Goal: Obtain resource: Download file/media

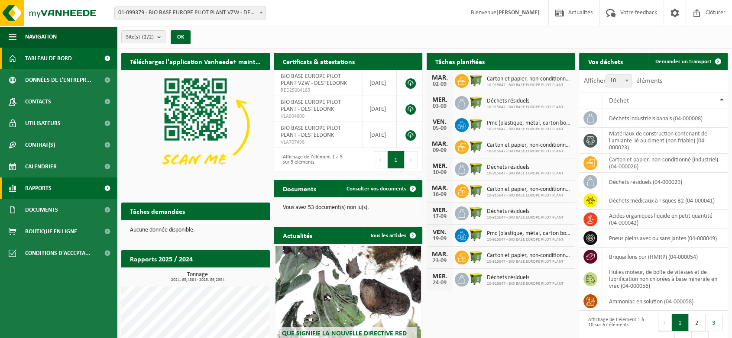
click at [52, 181] on link "Rapports" at bounding box center [58, 189] width 117 height 22
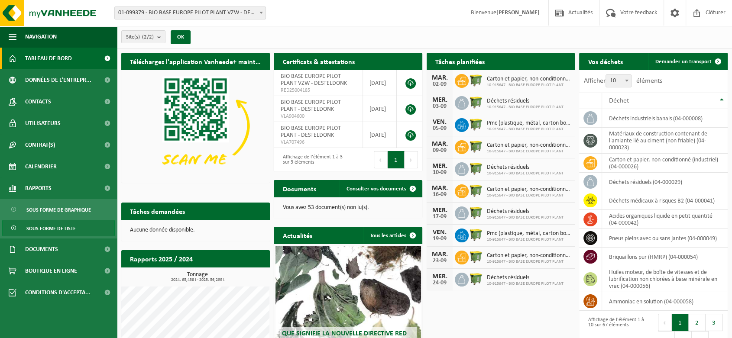
click at [78, 227] on link "Sous forme de liste" at bounding box center [58, 228] width 113 height 16
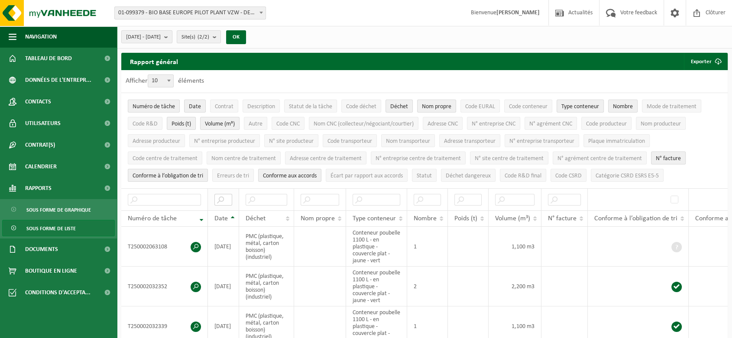
click at [224, 199] on input "text" at bounding box center [223, 200] width 18 height 12
click at [701, 61] on button "Exporter" at bounding box center [705, 61] width 43 height 17
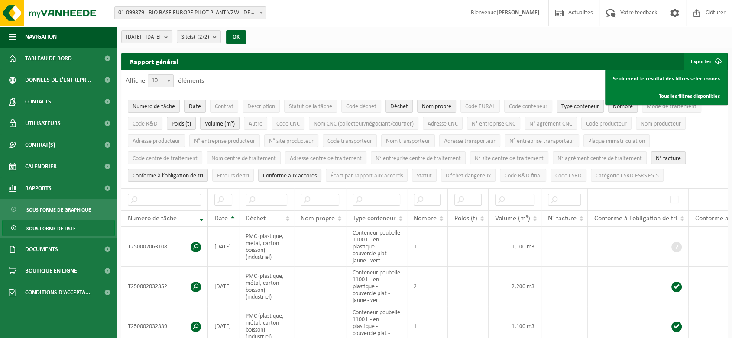
click at [539, 77] on div "Afficher 10 25 50 100 10 éléments" at bounding box center [424, 81] width 607 height 23
click at [569, 85] on div "Afficher 10 25 50 100 10 éléments" at bounding box center [424, 81] width 607 height 23
click at [714, 161] on ul "Numéro de tâche Date Contrat Description Statut de la tâche Code déchet Déchet …" at bounding box center [424, 140] width 607 height 95
click at [700, 133] on ul "Numéro de tâche Date Contrat Description Statut de la tâche Code déchet Déchet …" at bounding box center [424, 140] width 607 height 95
click at [673, 152] on button "N° facture" at bounding box center [668, 158] width 35 height 13
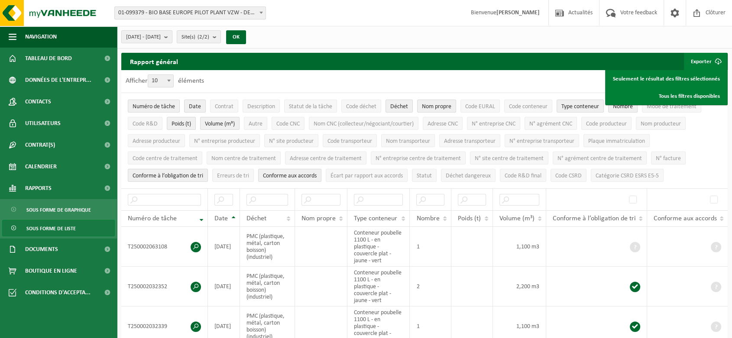
drag, startPoint x: 704, startPoint y: 138, endPoint x: 699, endPoint y: 138, distance: 4.8
click at [704, 138] on ul "Numéro de tâche Date Contrat Description Statut de la tâche Code déchet Déchet …" at bounding box center [424, 140] width 607 height 95
click at [308, 175] on span "Conforme aux accords" at bounding box center [290, 176] width 54 height 6
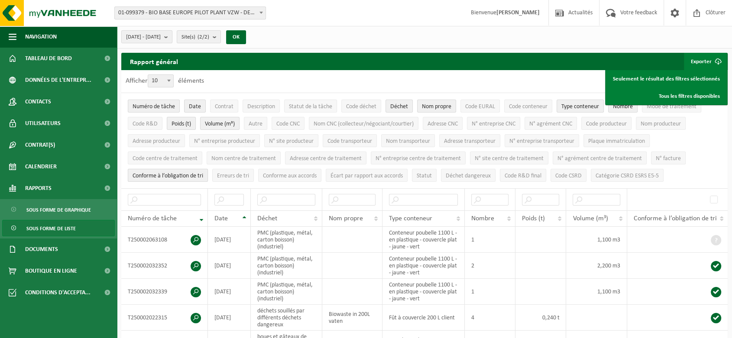
click at [186, 173] on span "Conforme à l’obligation de tri" at bounding box center [168, 176] width 71 height 6
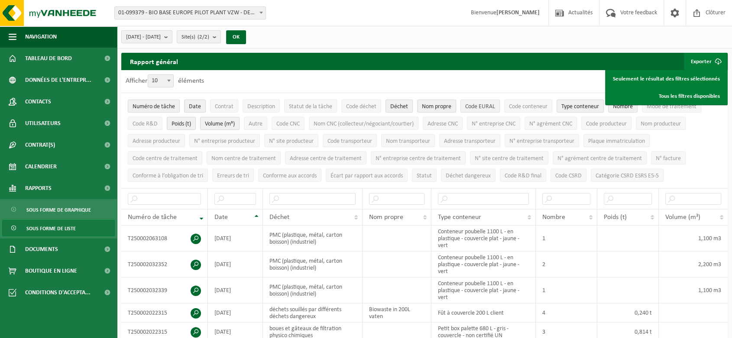
click at [482, 107] on span "Code EURAL" at bounding box center [480, 107] width 30 height 6
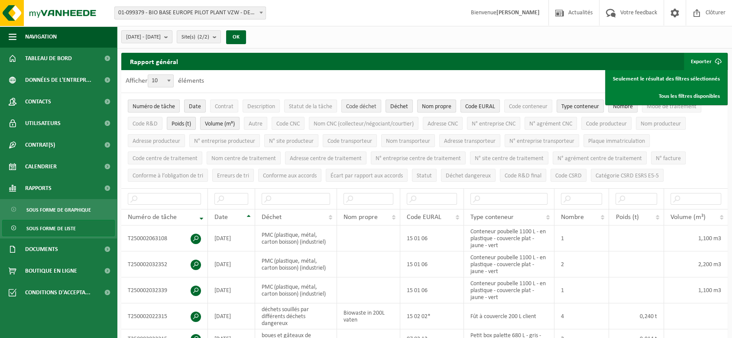
click at [353, 104] on span "Code déchet" at bounding box center [361, 107] width 30 height 6
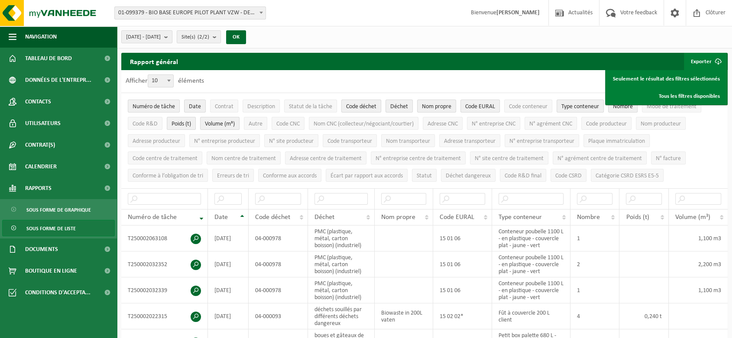
click at [353, 104] on span "Code déchet" at bounding box center [361, 107] width 30 height 6
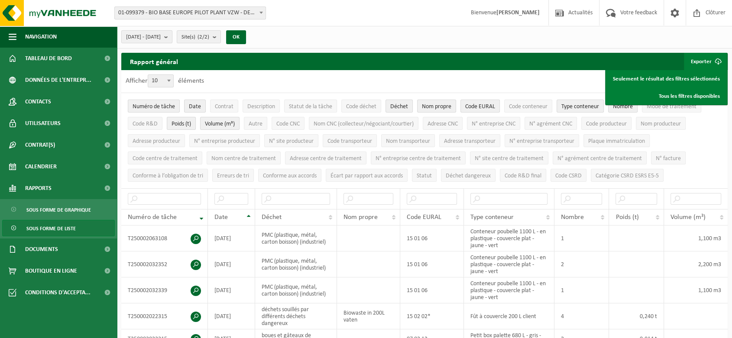
click at [687, 109] on span "Mode de traitement" at bounding box center [672, 107] width 50 height 6
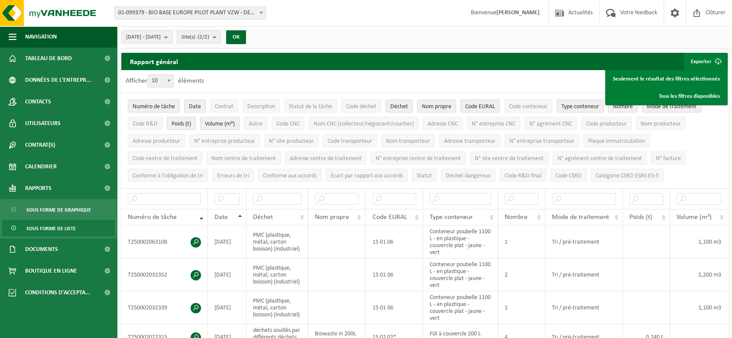
click at [665, 107] on span "Mode de traitement" at bounding box center [672, 107] width 50 height 6
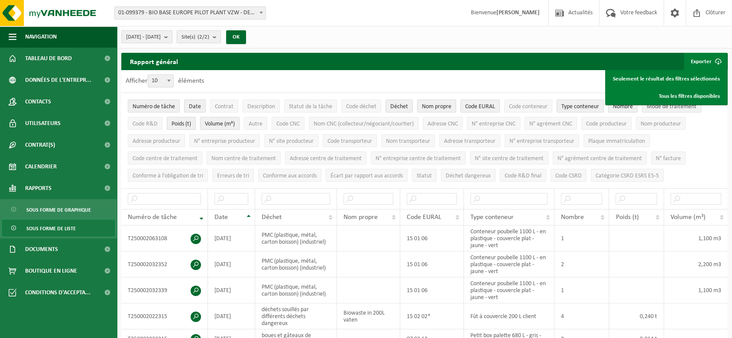
click at [665, 107] on span "Mode de traitement" at bounding box center [672, 107] width 50 height 6
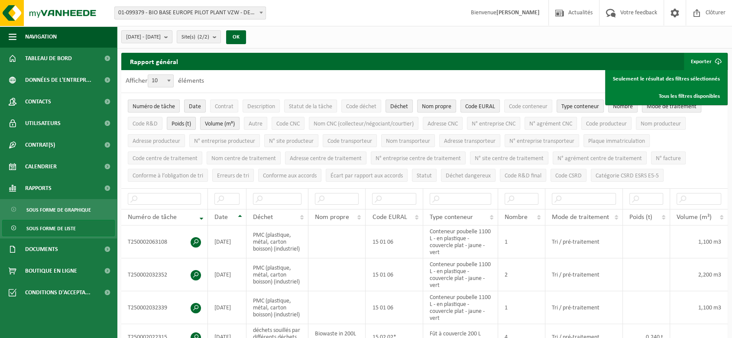
click at [665, 107] on span "Mode de traitement" at bounding box center [672, 107] width 50 height 6
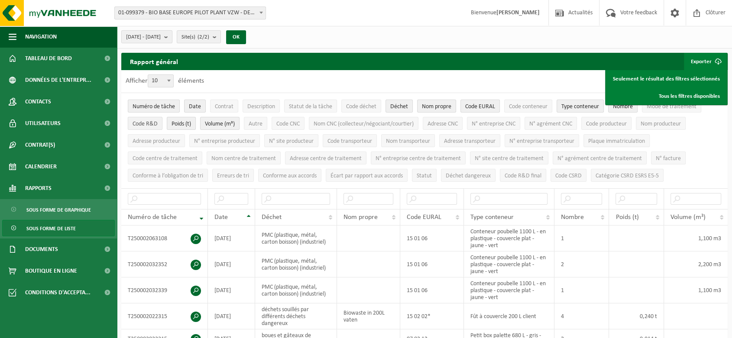
click at [144, 126] on span "Code R&D" at bounding box center [145, 124] width 25 height 6
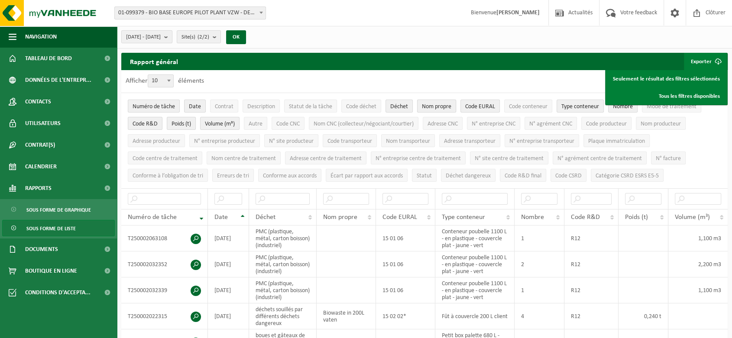
click at [444, 104] on span "Nom propre" at bounding box center [436, 107] width 29 height 6
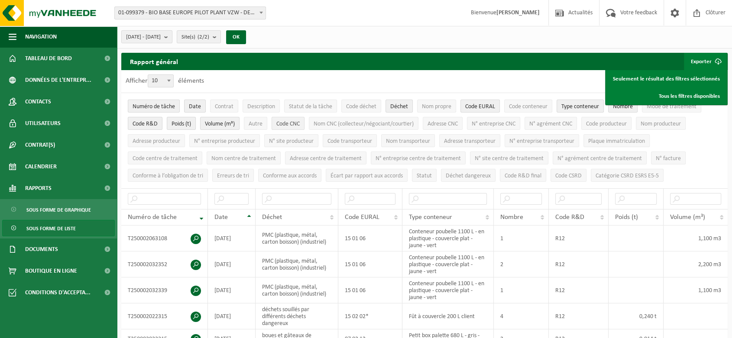
click at [293, 123] on span "Code CNC" at bounding box center [287, 124] width 23 height 6
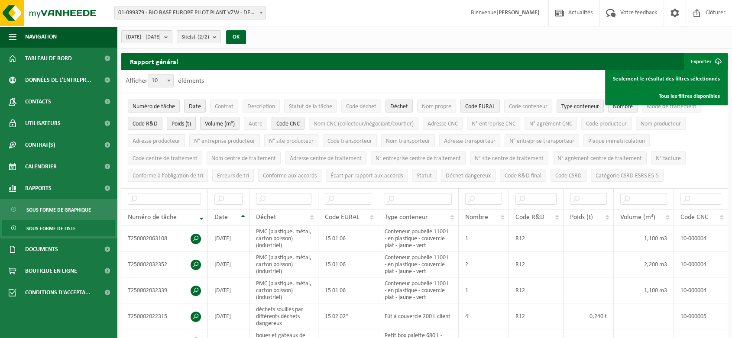
click at [293, 123] on span "Code CNC" at bounding box center [287, 124] width 23 height 6
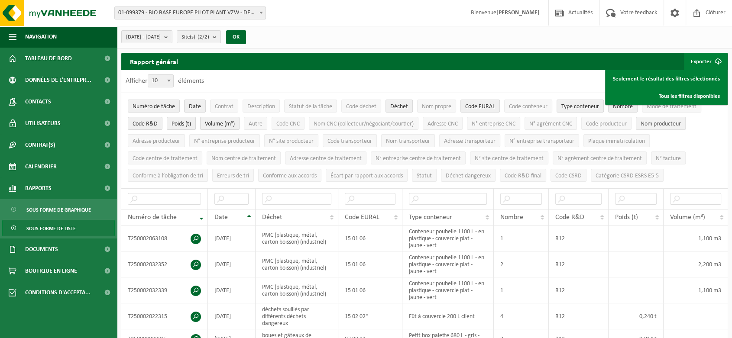
click at [659, 121] on span "Nom producteur" at bounding box center [661, 124] width 40 height 6
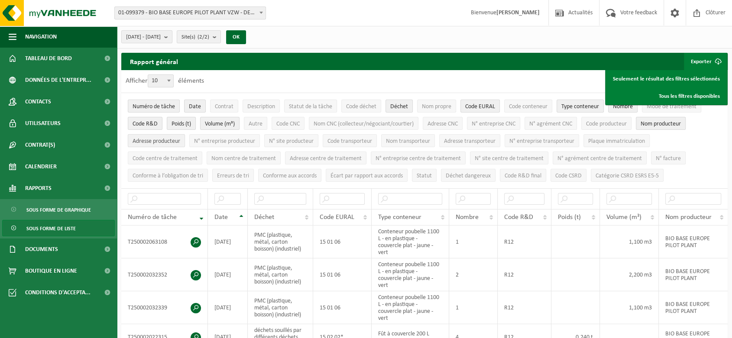
click at [170, 135] on button "Adresse producteur" at bounding box center [156, 140] width 57 height 13
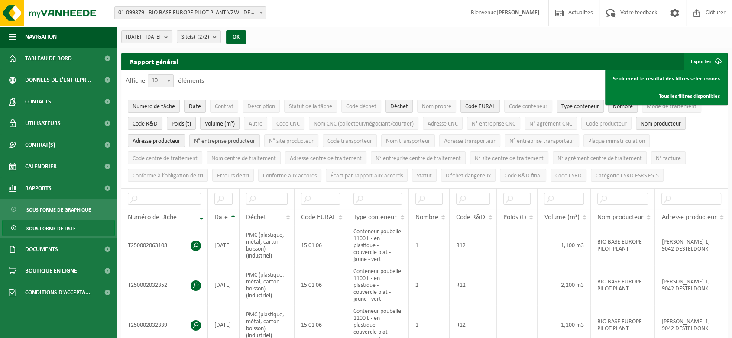
click at [224, 136] on button "N° entreprise producteur" at bounding box center [224, 140] width 71 height 13
click at [368, 143] on span "Code transporteur" at bounding box center [350, 141] width 45 height 6
click at [369, 142] on span "Code transporteur" at bounding box center [350, 141] width 45 height 6
drag, startPoint x: 180, startPoint y: 155, endPoint x: 194, endPoint y: 155, distance: 14.3
click at [180, 156] on span "Code centre de traitement" at bounding box center [165, 159] width 65 height 6
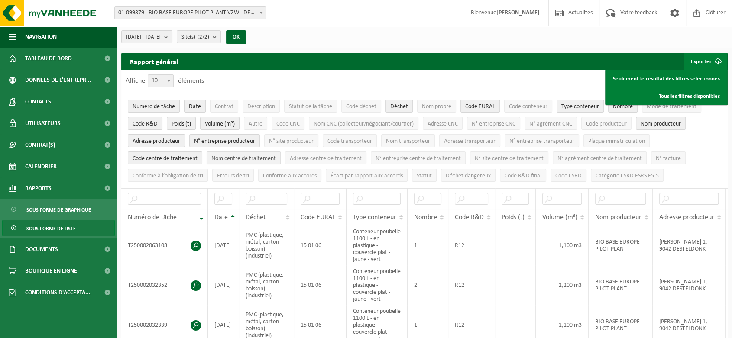
click at [213, 156] on span "Nom centre de traitement" at bounding box center [243, 159] width 65 height 6
click at [288, 158] on button "Adresse centre de traitement" at bounding box center [325, 158] width 81 height 13
click at [186, 159] on span "Code centre de traitement" at bounding box center [165, 159] width 65 height 6
click at [393, 160] on button "N° entreprise centre de traitement" at bounding box center [418, 158] width 95 height 13
click at [266, 104] on span "Description" at bounding box center [261, 107] width 28 height 6
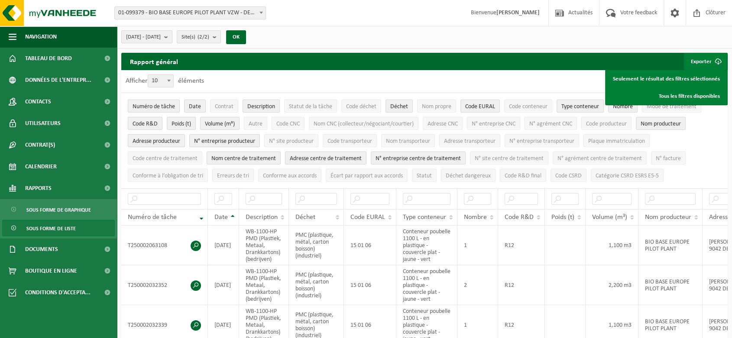
click at [266, 104] on span "Description" at bounding box center [261, 107] width 28 height 6
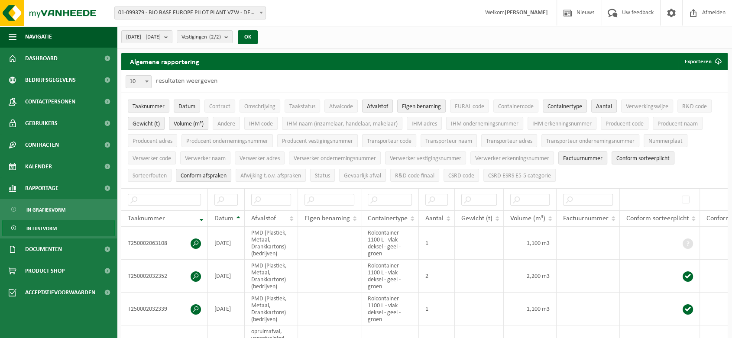
click at [443, 15] on div "Vestiging: 01-099379 - BIO BASE EUROPE PILOT PLANT VZW - DESTELDONK 10-915647 -…" at bounding box center [366, 13] width 732 height 26
click at [709, 64] on button "Exporteren" at bounding box center [702, 61] width 49 height 17
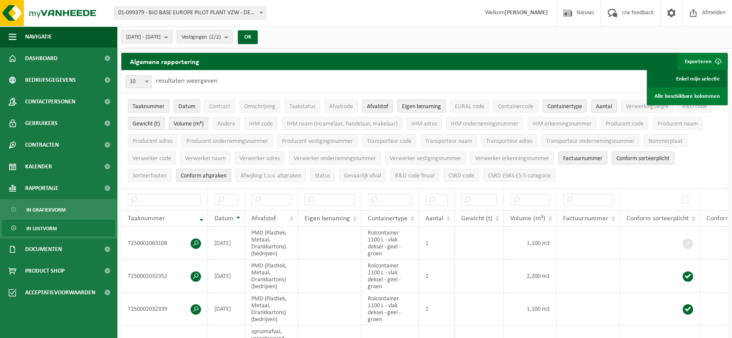
click at [703, 77] on link "Enkel mijn selectie" at bounding box center [687, 78] width 78 height 17
click at [498, 83] on div "10 25 50 100 10 resultaten weergeven" at bounding box center [424, 81] width 607 height 23
drag, startPoint x: 697, startPoint y: 166, endPoint x: 693, endPoint y: 162, distance: 5.2
click at [697, 166] on ul "Taaknummer Datum Contract Omschrijving Taakstatus Afvalcode Afvalstof Eigen ben…" at bounding box center [424, 140] width 607 height 95
click at [650, 143] on button "Nummerplaat" at bounding box center [666, 140] width 44 height 13
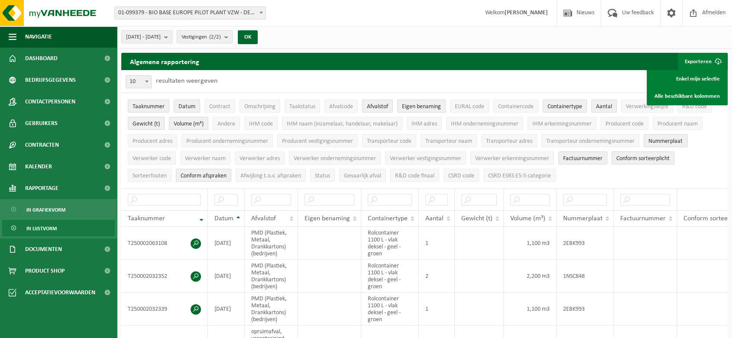
click at [674, 134] on button "Nummerplaat" at bounding box center [666, 140] width 44 height 13
click at [667, 152] on button "Conform sorteerplicht" at bounding box center [643, 158] width 63 height 13
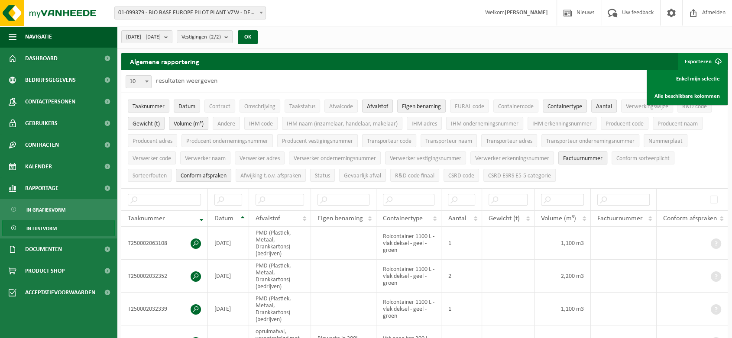
click at [580, 156] on span "Factuurnummer" at bounding box center [582, 159] width 39 height 6
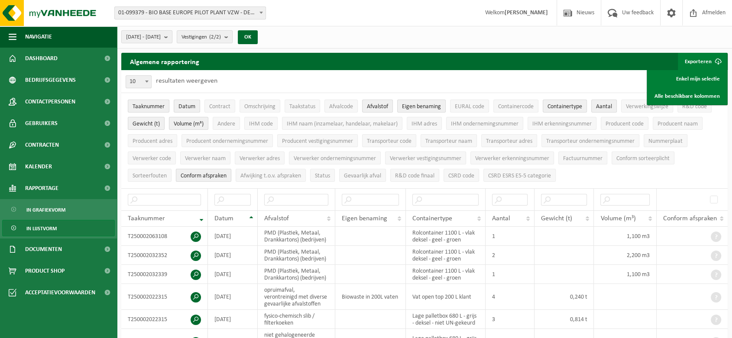
click at [211, 173] on span "Conform afspraken" at bounding box center [204, 176] width 46 height 6
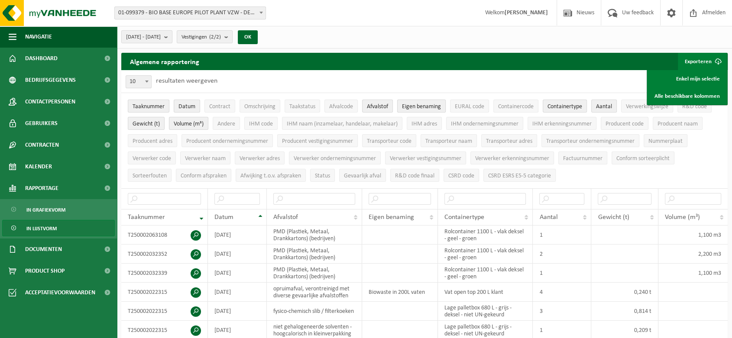
click at [410, 106] on span "Eigen benaming" at bounding box center [421, 107] width 39 height 6
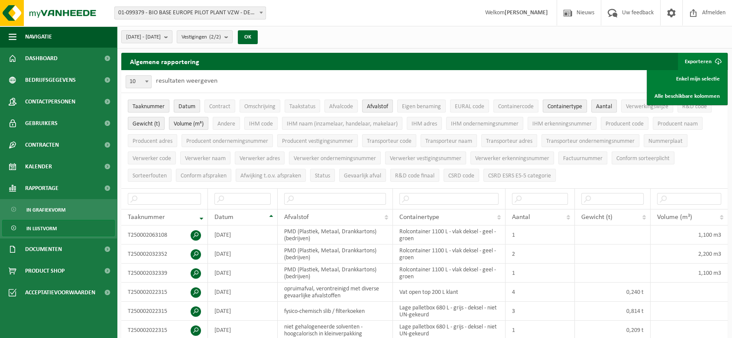
click at [573, 107] on span "Containertype" at bounding box center [565, 107] width 35 height 6
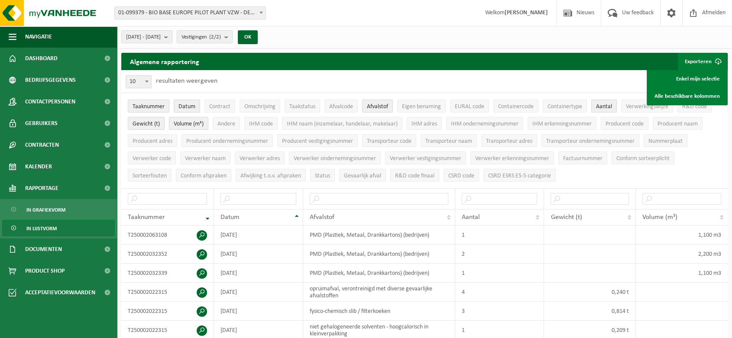
click at [599, 104] on span "Aantal" at bounding box center [604, 107] width 16 height 6
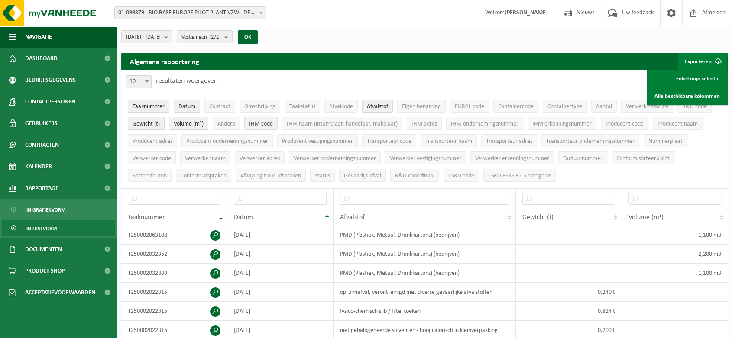
click at [267, 123] on span "IHM code" at bounding box center [261, 124] width 24 height 6
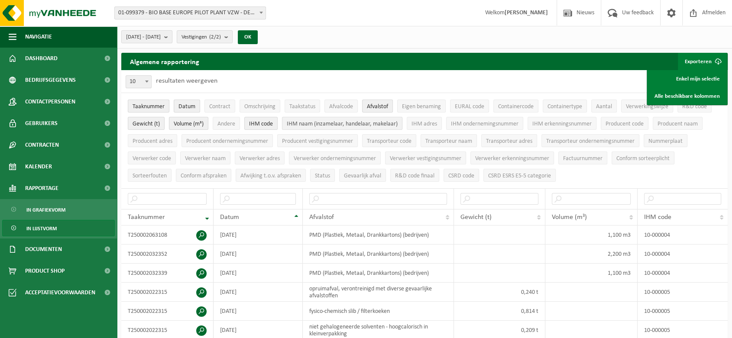
click at [331, 121] on span "IHM naam (inzamelaar, handelaar, makelaar)" at bounding box center [342, 124] width 111 height 6
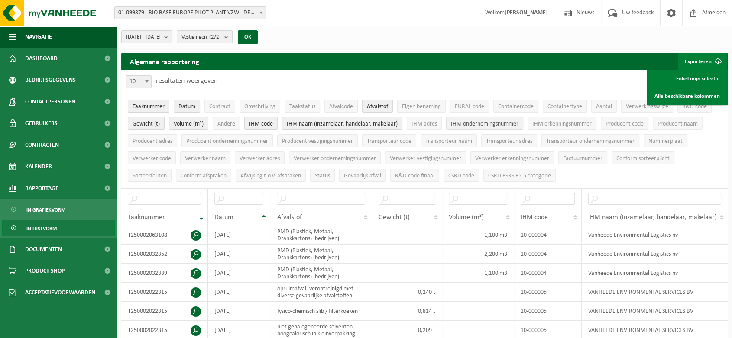
click at [467, 118] on button "IHM ondernemingsnummer" at bounding box center [484, 123] width 77 height 13
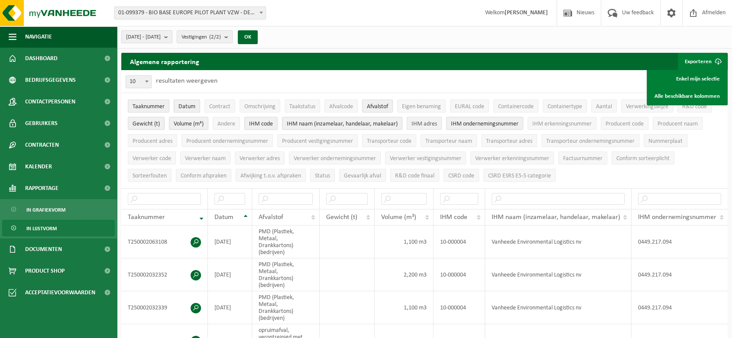
click at [439, 120] on button "IHM adres" at bounding box center [424, 123] width 35 height 13
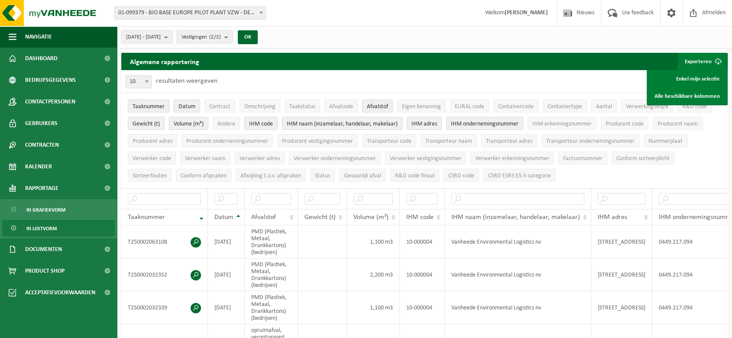
click at [370, 124] on span "IHM naam (inzamelaar, handelaar, makelaar)" at bounding box center [342, 124] width 111 height 6
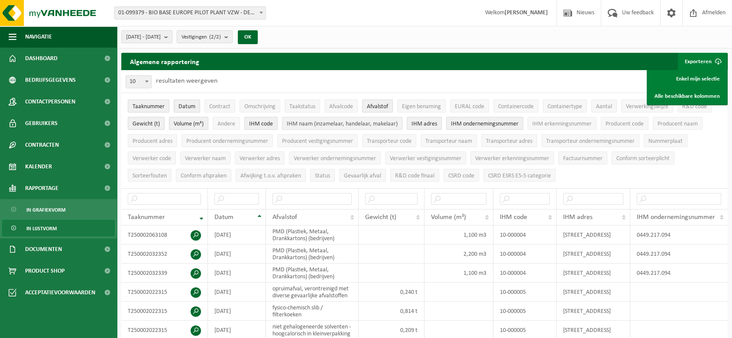
click at [370, 124] on span "IHM naam (inzamelaar, handelaar, makelaar)" at bounding box center [342, 124] width 111 height 6
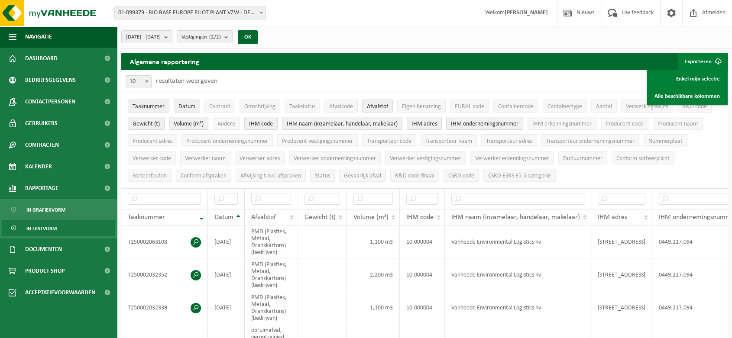
click at [370, 124] on span "IHM naam (inzamelaar, handelaar, makelaar)" at bounding box center [342, 124] width 111 height 6
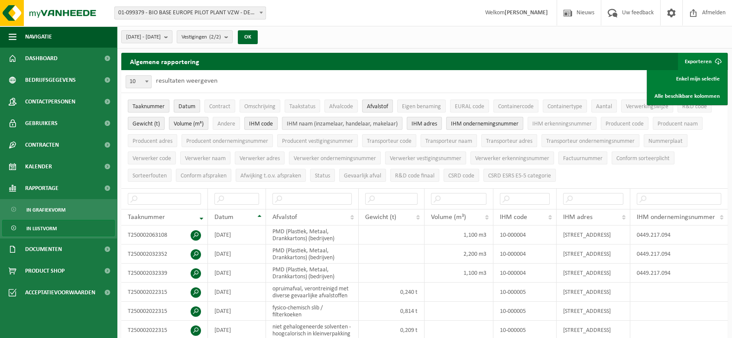
click at [370, 124] on span "IHM naam (inzamelaar, handelaar, makelaar)" at bounding box center [342, 124] width 111 height 6
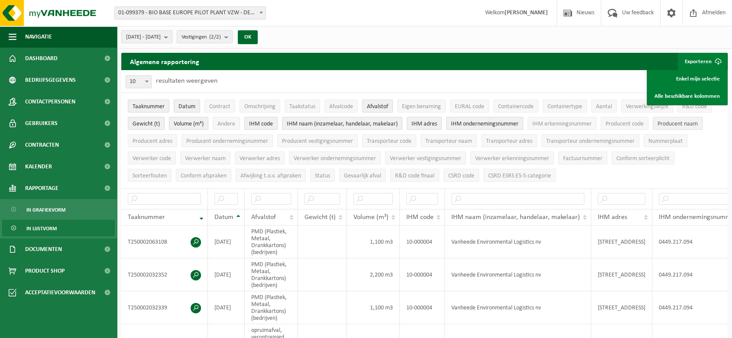
click at [675, 124] on span "Producent naam" at bounding box center [678, 124] width 40 height 6
click at [169, 139] on span "Producent adres" at bounding box center [153, 141] width 40 height 6
click at [197, 141] on span "Producent ondernemingsnummer" at bounding box center [227, 141] width 82 height 6
click at [300, 142] on span "Producent vestigingsnummer" at bounding box center [317, 141] width 71 height 6
click at [166, 158] on span "Verwerker code" at bounding box center [152, 159] width 39 height 6
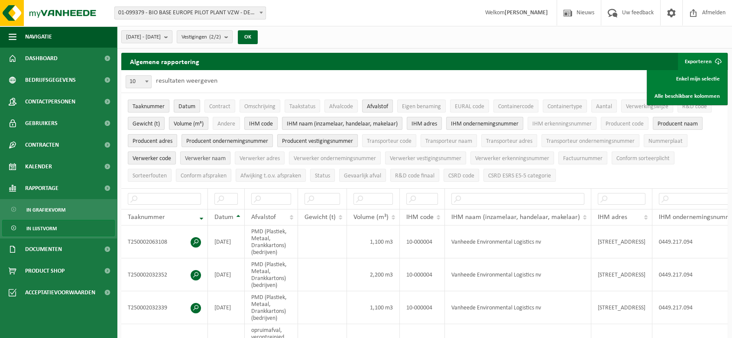
click at [230, 158] on button "Verwerker naam" at bounding box center [205, 158] width 50 height 13
click at [279, 157] on span "Verwerker adres" at bounding box center [260, 159] width 40 height 6
click at [318, 156] on span "Verwerker ondernemingsnummer" at bounding box center [335, 159] width 82 height 6
click at [415, 156] on span "Verwerker vestigingsnummer" at bounding box center [425, 159] width 71 height 6
click at [466, 110] on button "EURAL code" at bounding box center [469, 106] width 39 height 13
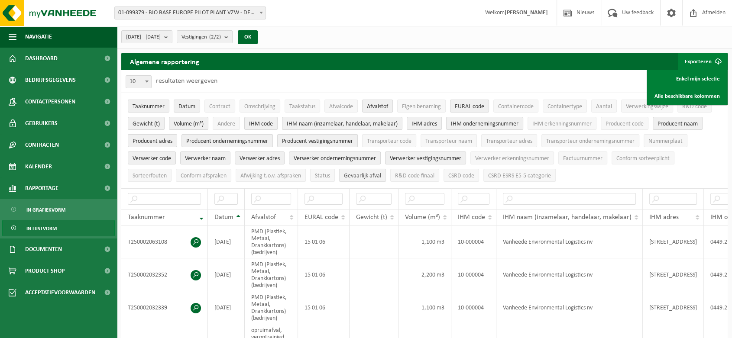
click at [343, 173] on button "Gevaarlijk afval" at bounding box center [362, 175] width 47 height 13
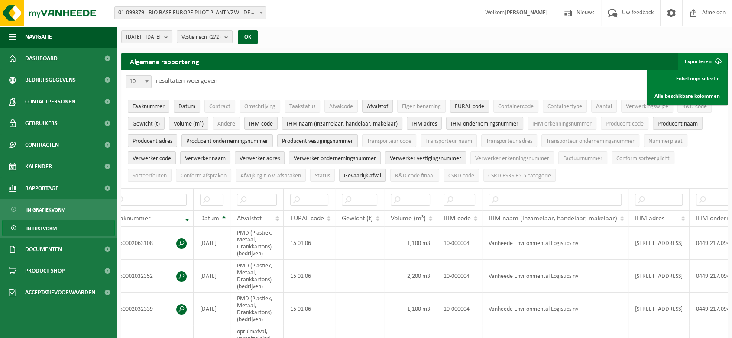
click at [354, 177] on span "Gevaarlijk afval" at bounding box center [362, 176] width 37 height 6
click at [696, 110] on button "R&D code" at bounding box center [695, 106] width 34 height 13
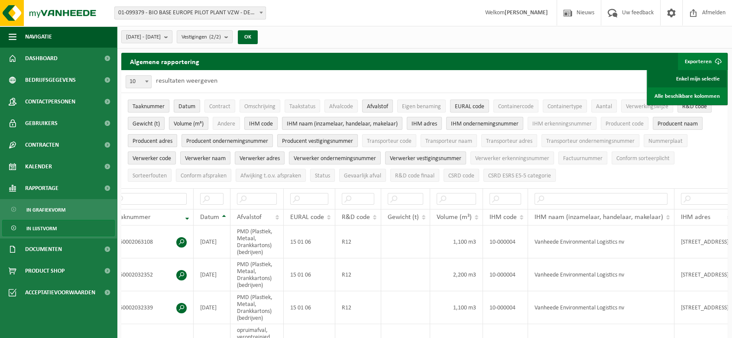
click at [705, 75] on link "Enkel mijn selectie" at bounding box center [687, 78] width 78 height 17
